Goal: Task Accomplishment & Management: Manage account settings

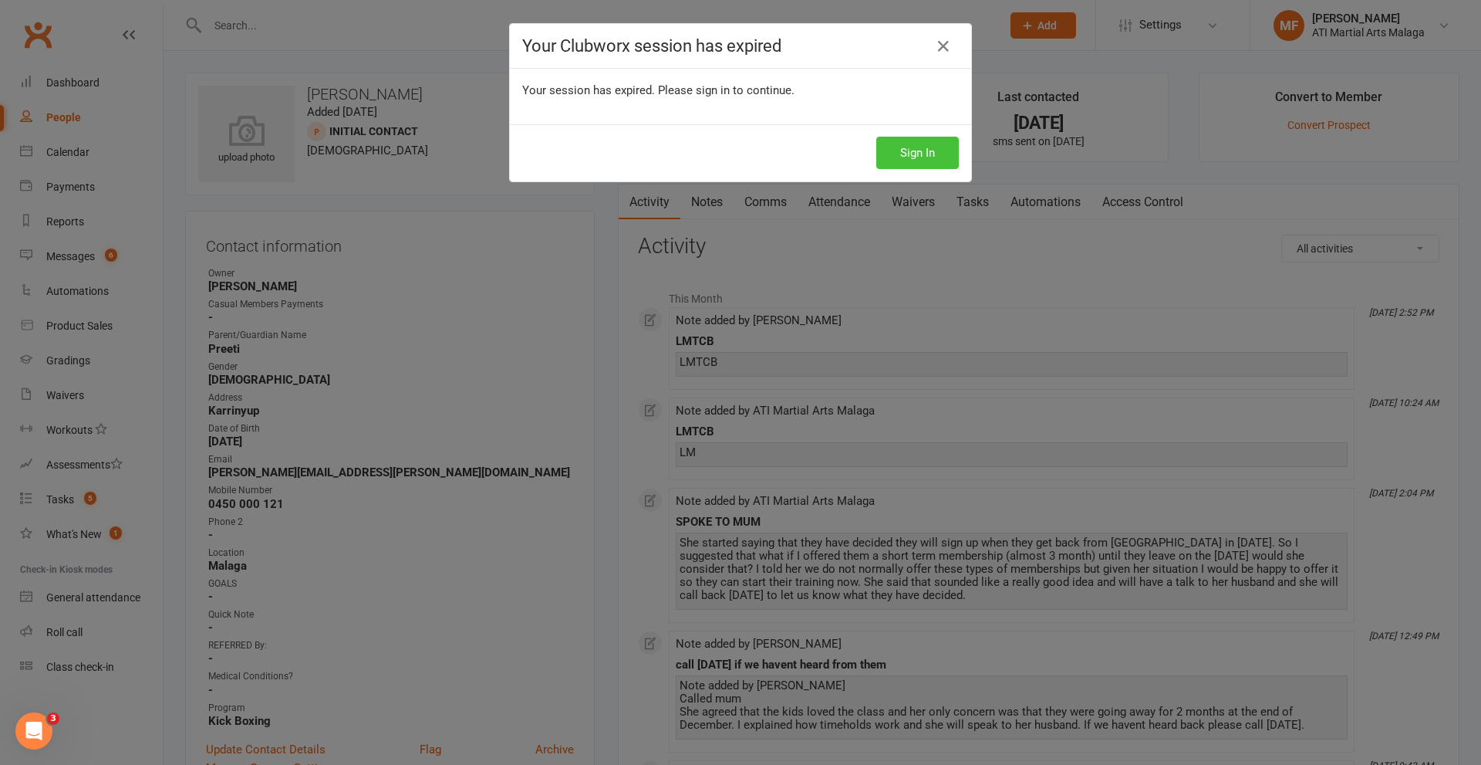
click at [944, 158] on button "Sign In" at bounding box center [917, 153] width 83 height 32
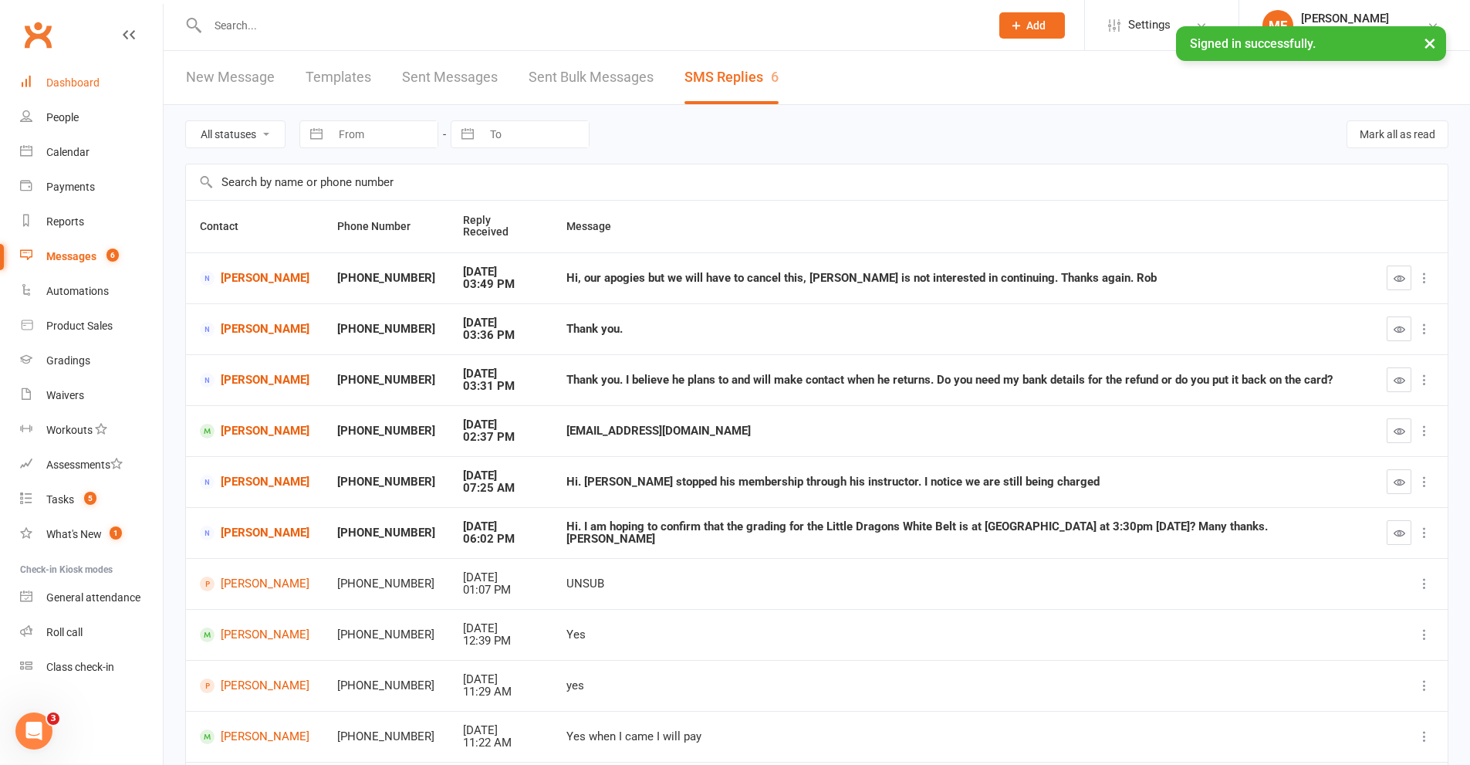
click at [71, 81] on div "Dashboard" at bounding box center [72, 82] width 53 height 12
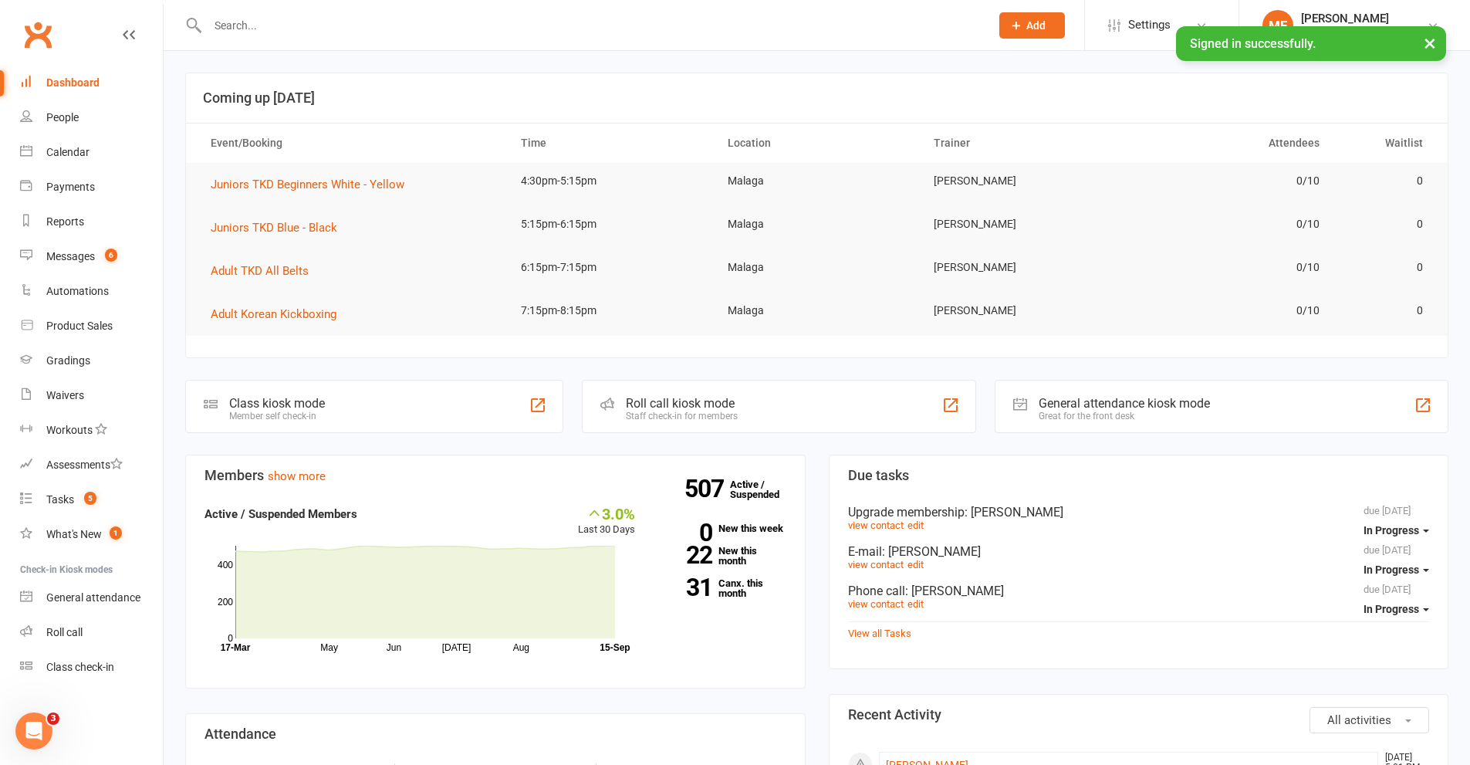
click at [370, 25] on input "text" at bounding box center [591, 26] width 776 height 22
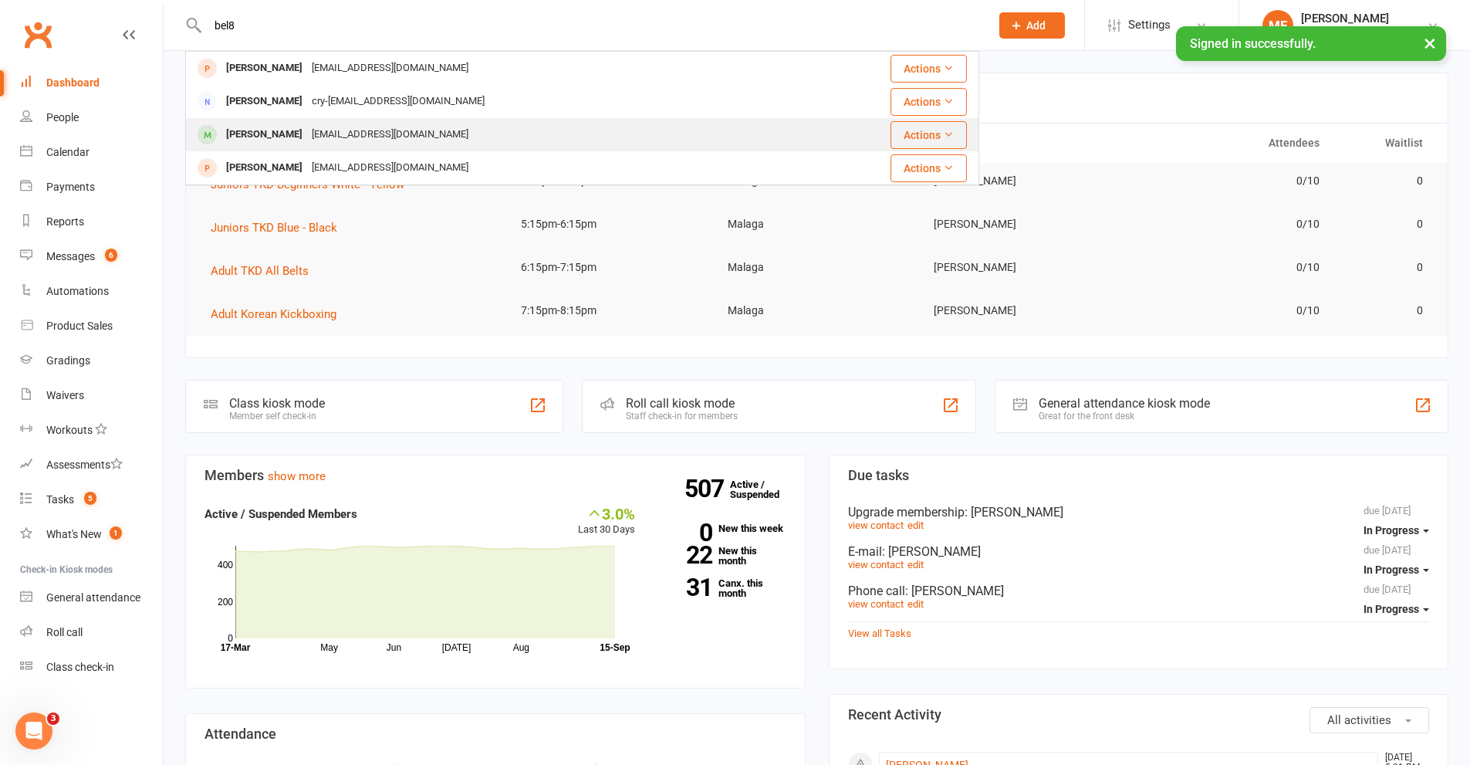
type input "bel8"
click at [364, 127] on div "[EMAIL_ADDRESS][DOMAIN_NAME]" at bounding box center [390, 134] width 166 height 22
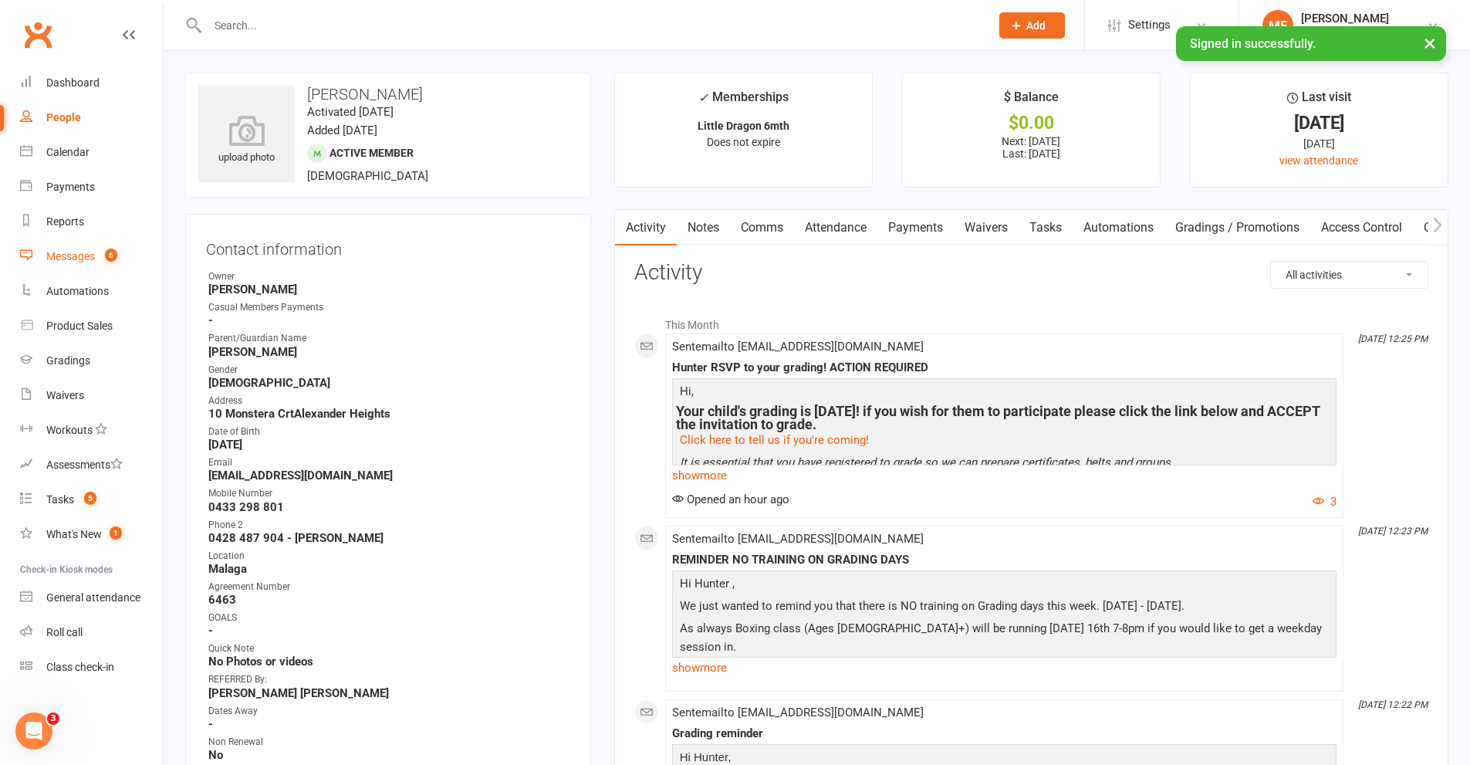
click at [120, 258] on link "Messages 6" at bounding box center [91, 256] width 143 height 35
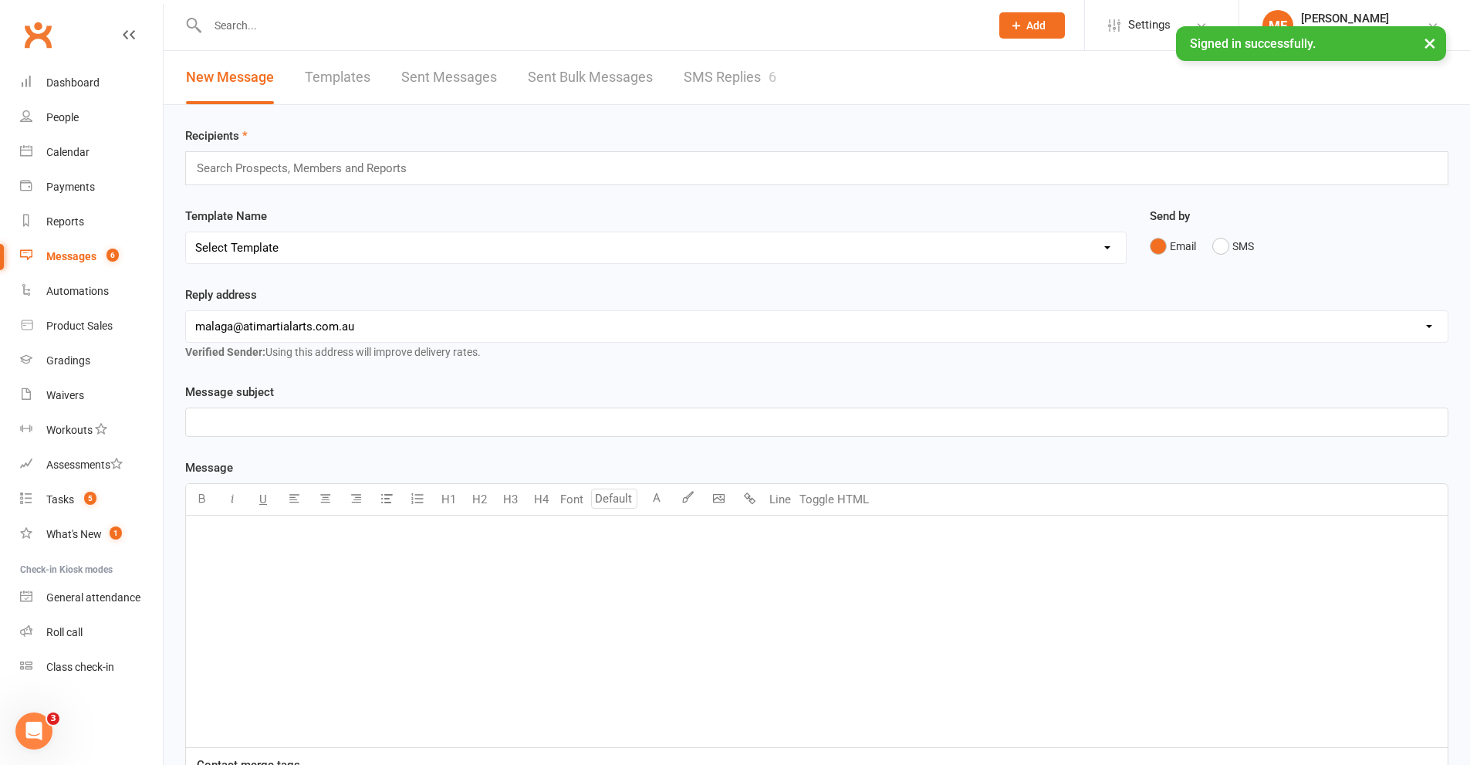
click at [776, 73] on div "6" at bounding box center [772, 77] width 8 height 16
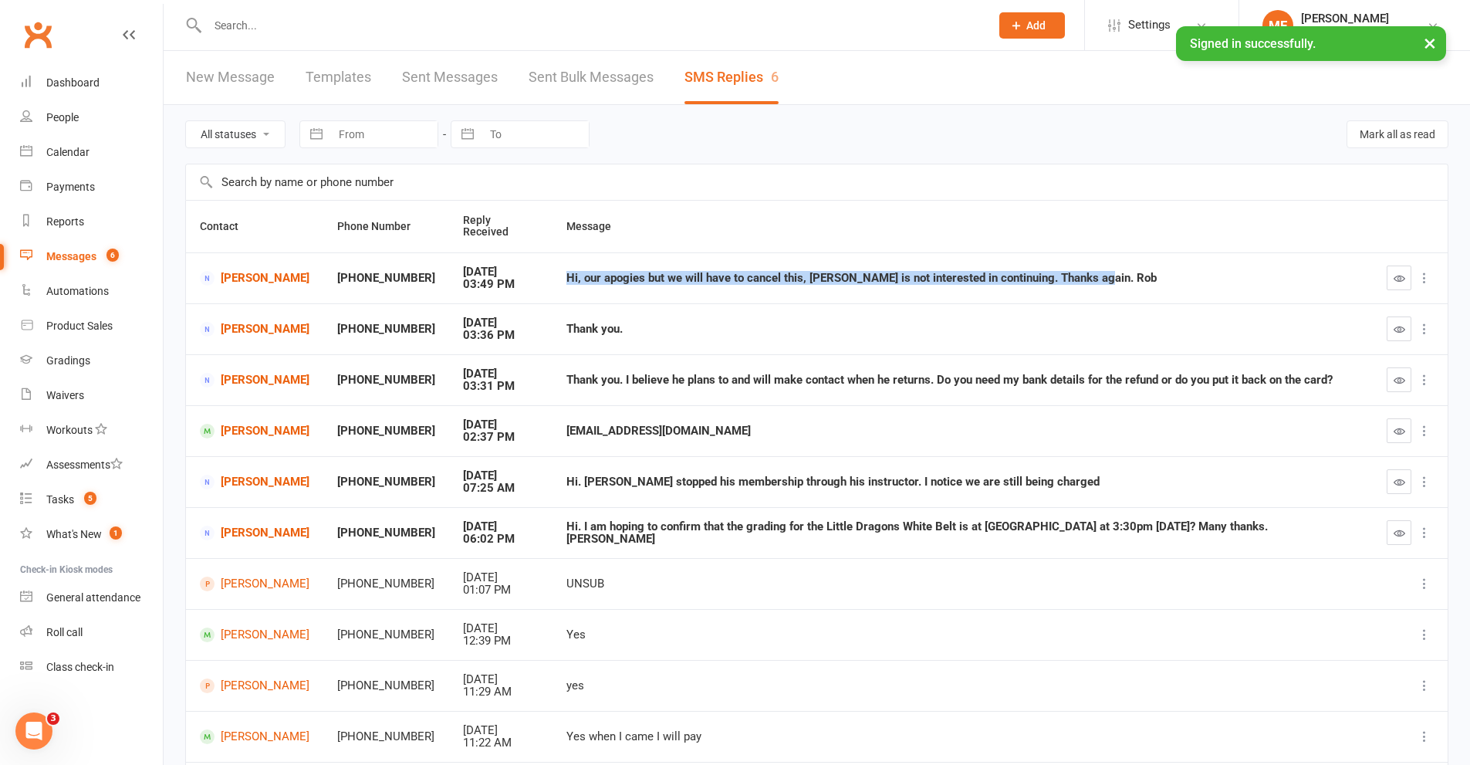
drag, startPoint x: 1093, startPoint y: 265, endPoint x: 549, endPoint y: 266, distance: 543.9
click at [552, 266] on td "Hi, our apogies but we will have to cancel this, [PERSON_NAME] is not intereste…" at bounding box center [962, 277] width 820 height 51
click at [243, 373] on link "[PERSON_NAME]" at bounding box center [255, 380] width 110 height 15
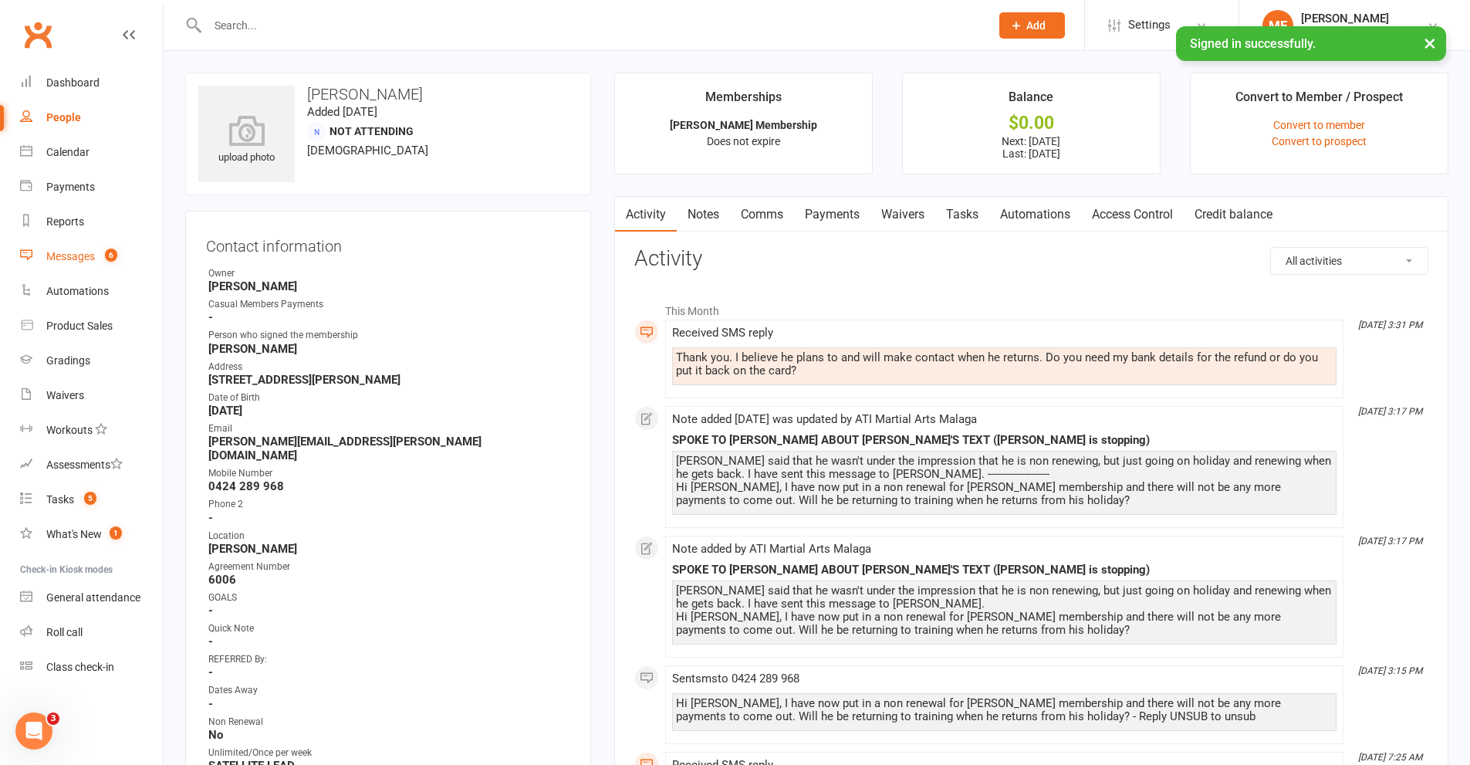
click at [59, 250] on div "Messages" at bounding box center [70, 256] width 49 height 12
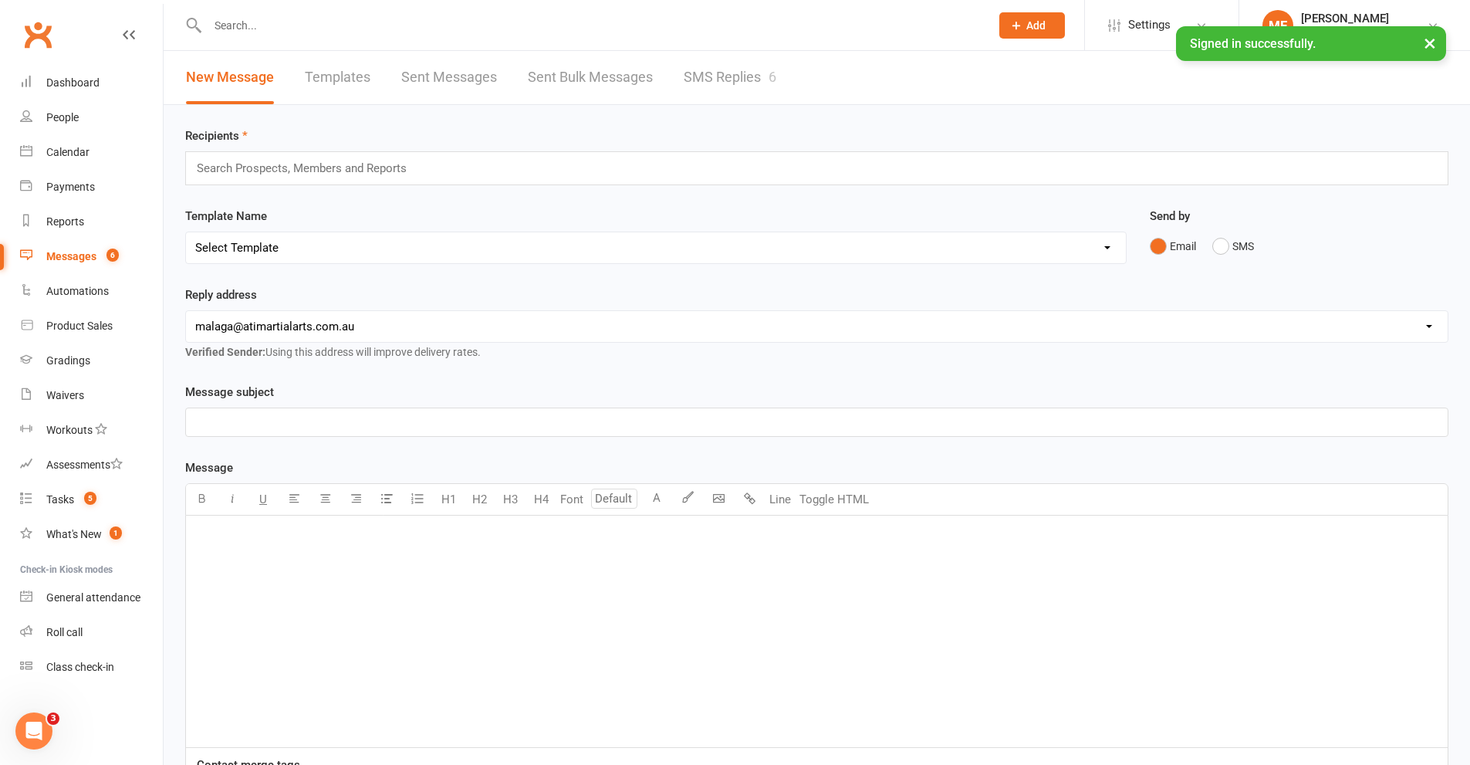
click at [736, 92] on link "SMS Replies 6" at bounding box center [730, 77] width 93 height 53
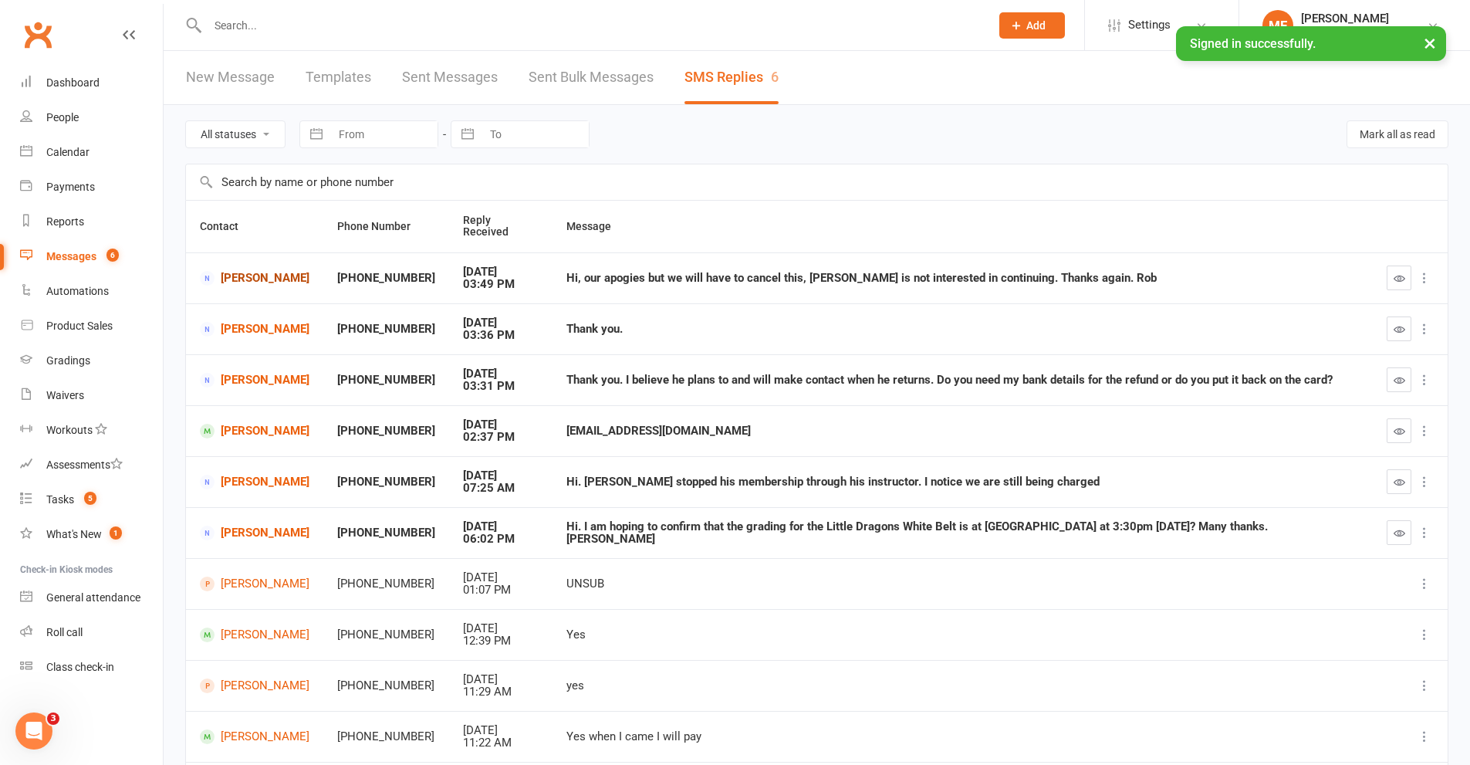
click at [273, 271] on link "[PERSON_NAME]" at bounding box center [255, 278] width 110 height 15
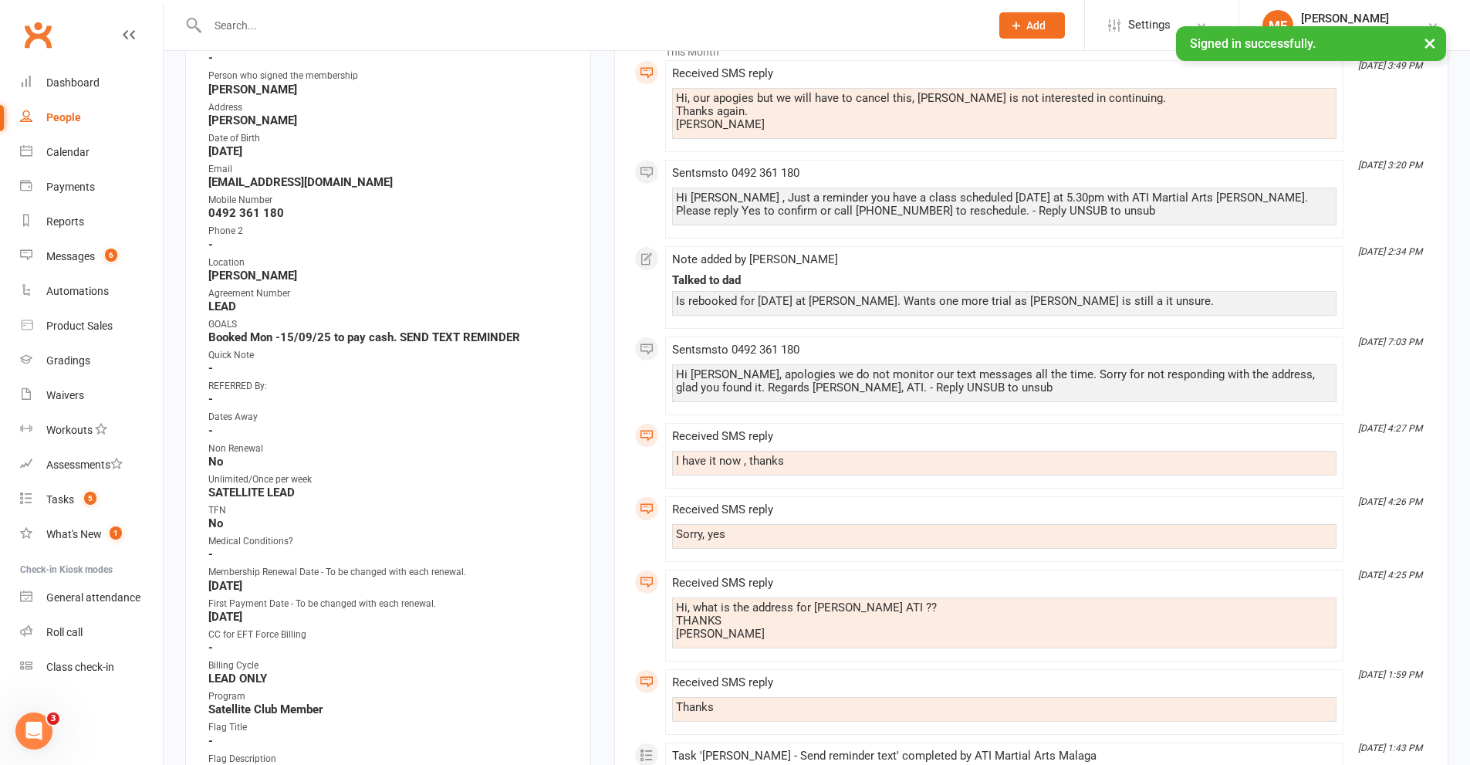
scroll to position [386, 0]
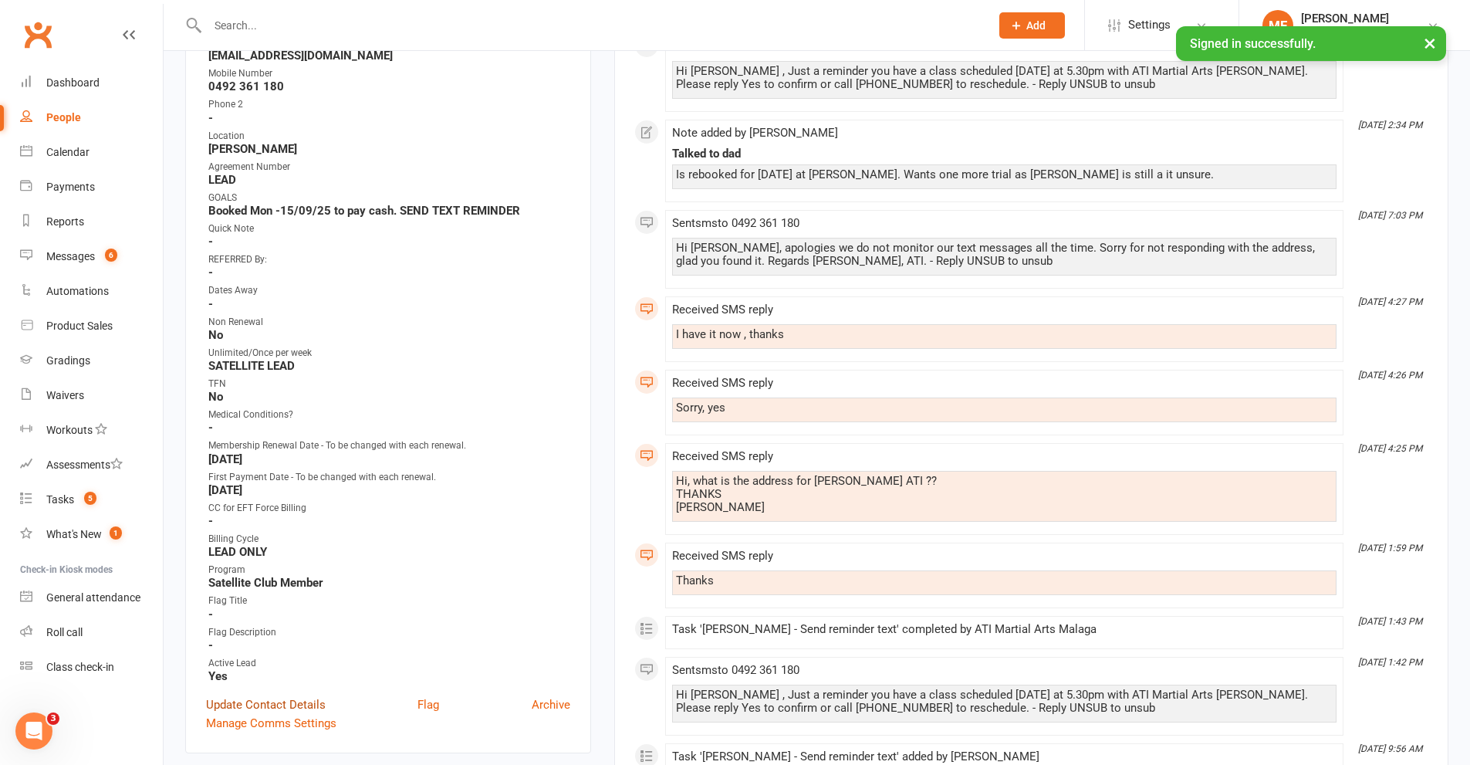
click at [255, 696] on link "Update Contact Details" at bounding box center [266, 704] width 120 height 19
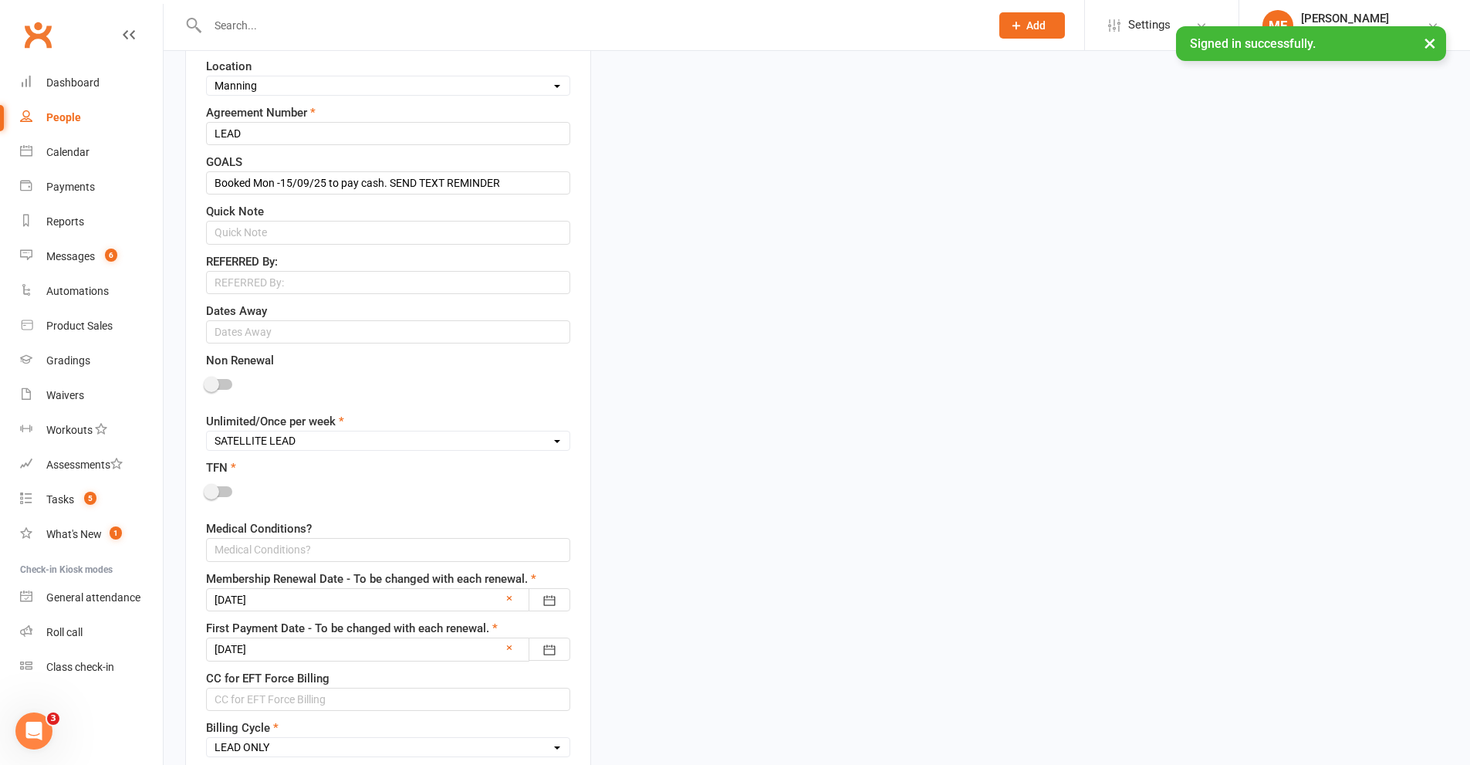
scroll to position [1231, 0]
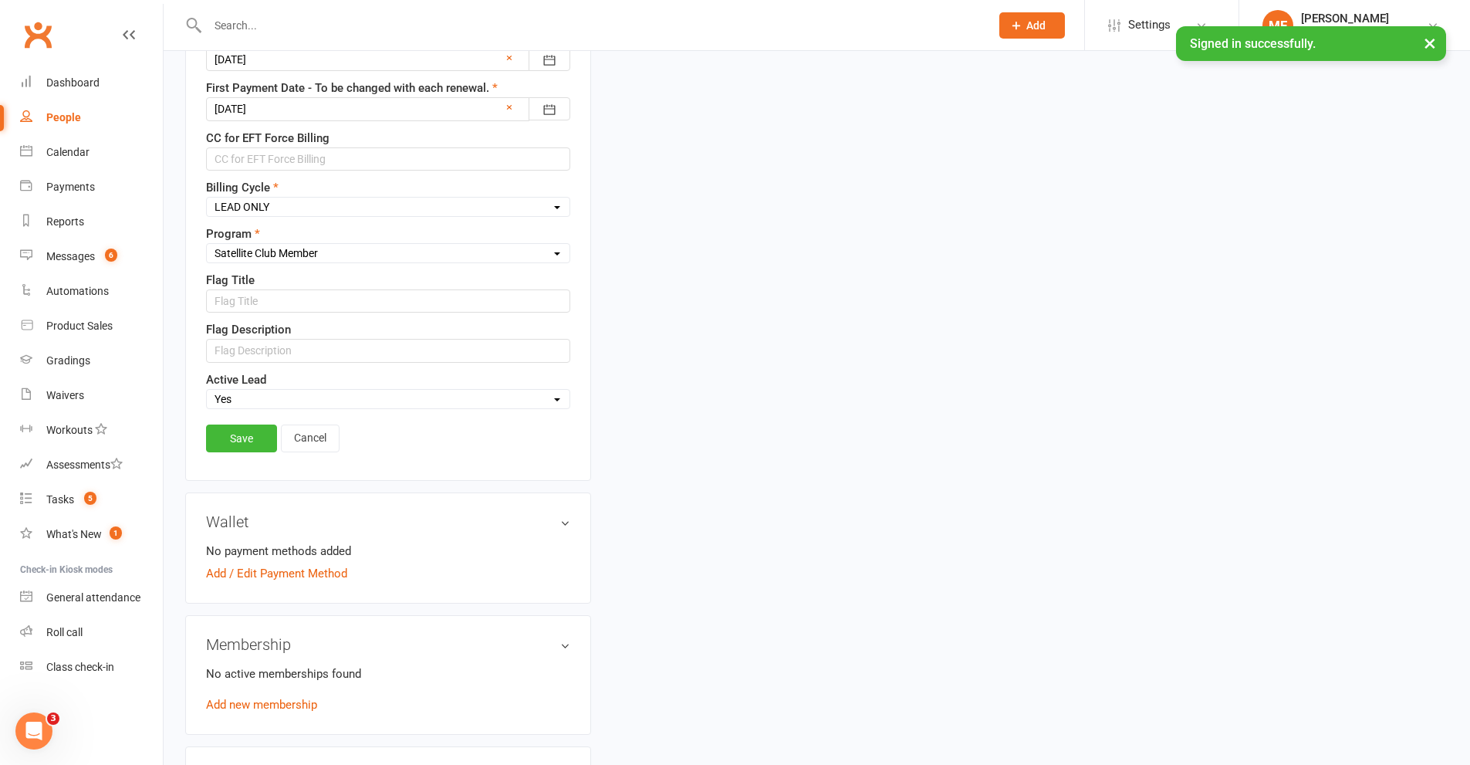
drag, startPoint x: 260, startPoint y: 396, endPoint x: 260, endPoint y: 406, distance: 10.0
click at [260, 396] on select "Select Yes No" at bounding box center [388, 398] width 363 height 17
select select "No"
click at [207, 392] on select "Select Yes No" at bounding box center [388, 398] width 363 height 17
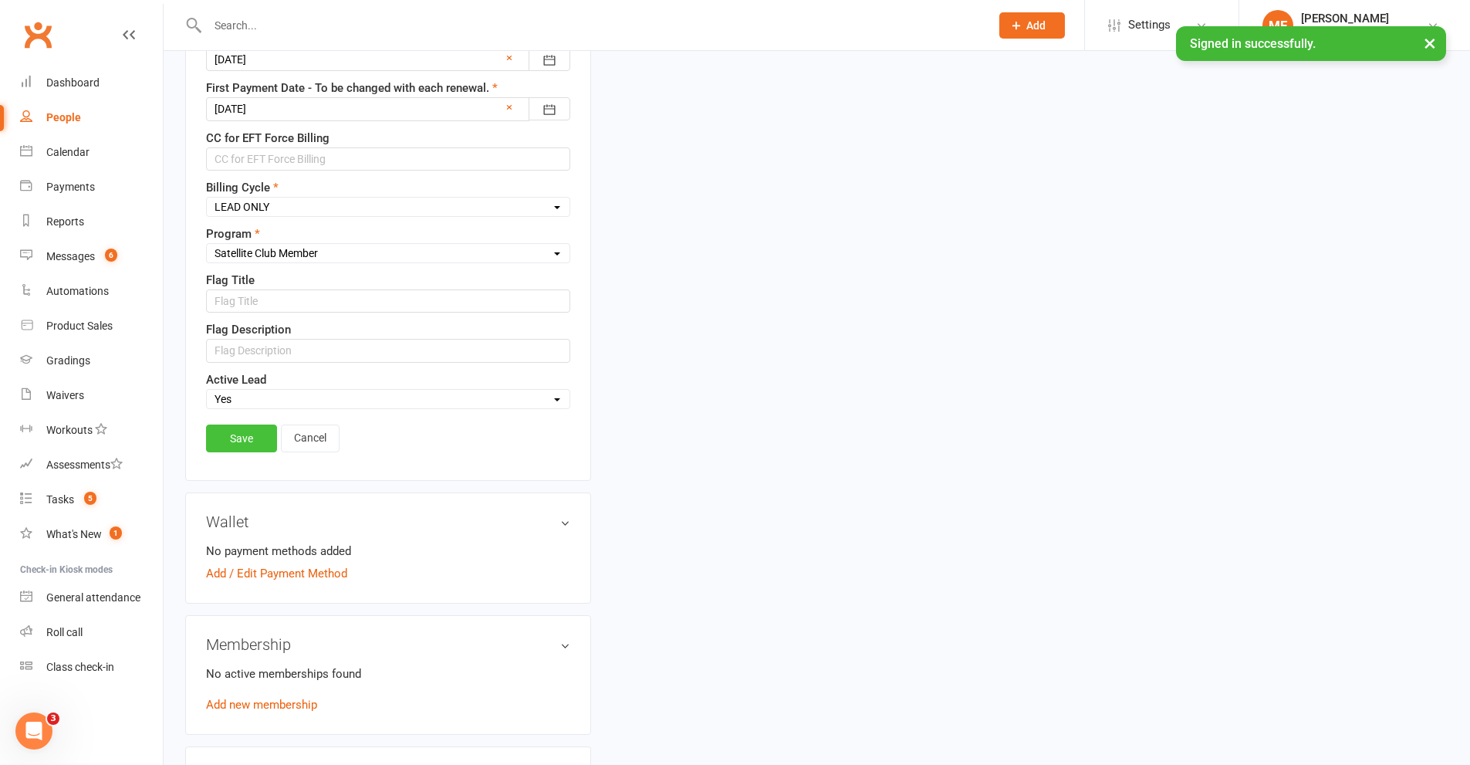
click at [240, 442] on link "Save" at bounding box center [241, 438] width 71 height 28
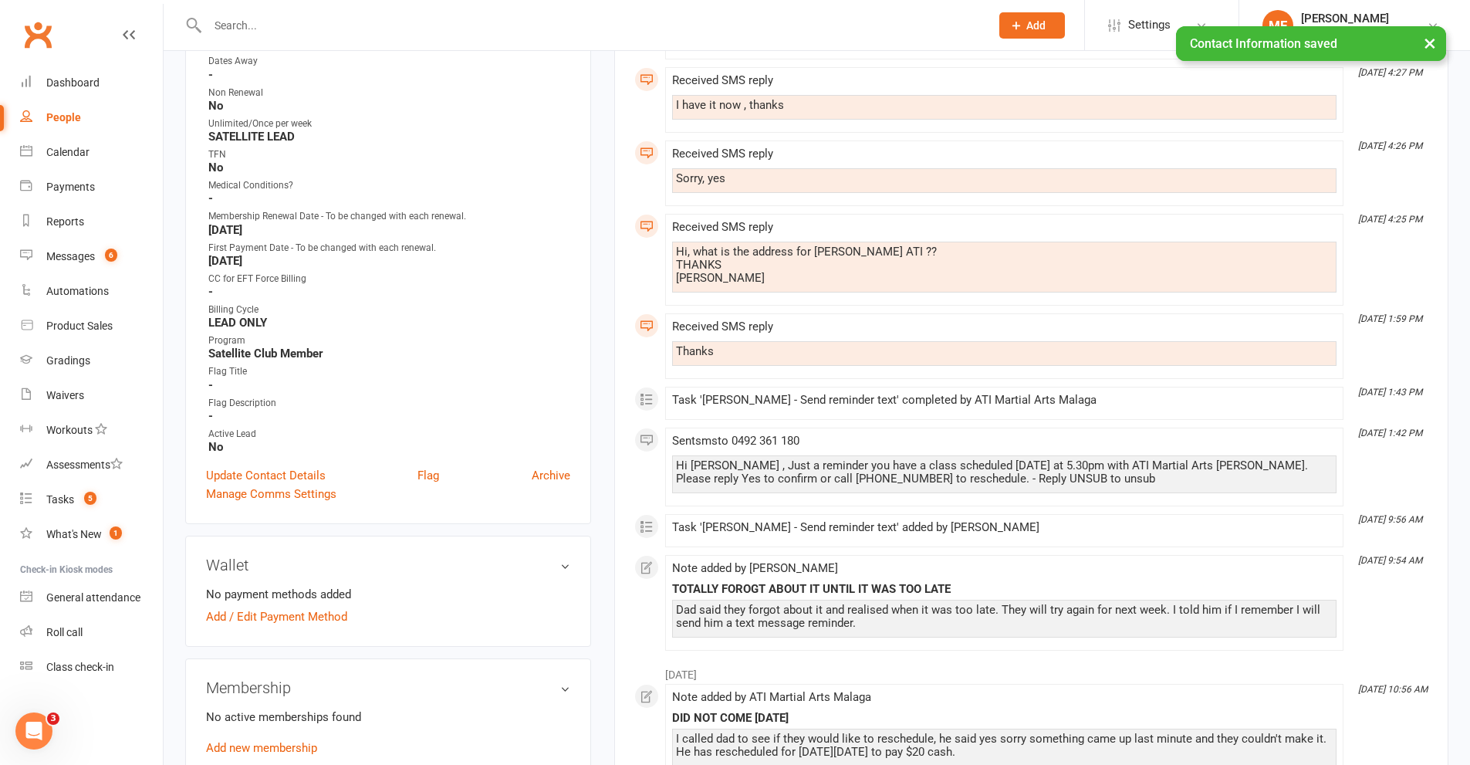
scroll to position [0, 0]
